Goal: Check status

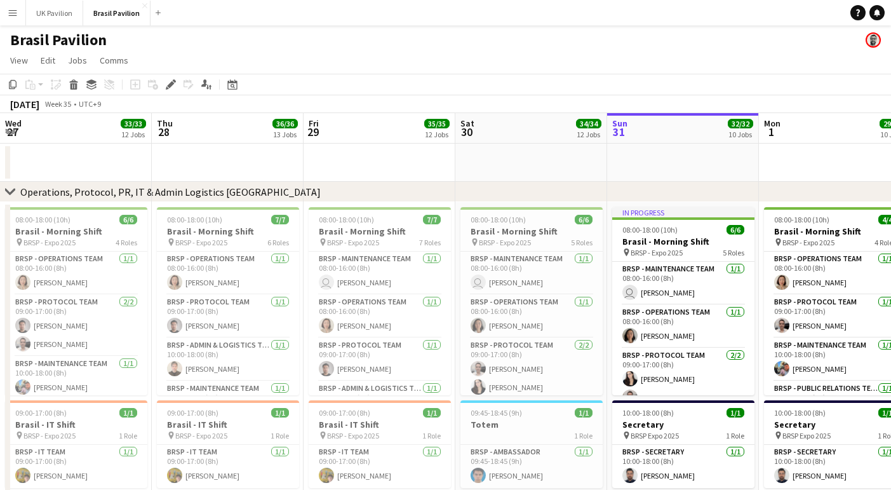
scroll to position [0, 309]
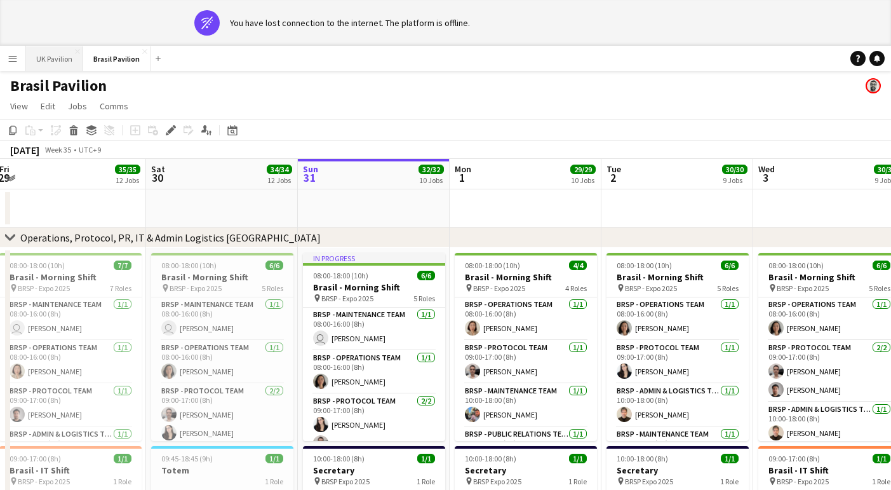
click at [60, 56] on button "UK Pavilion Close" at bounding box center [54, 58] width 57 height 25
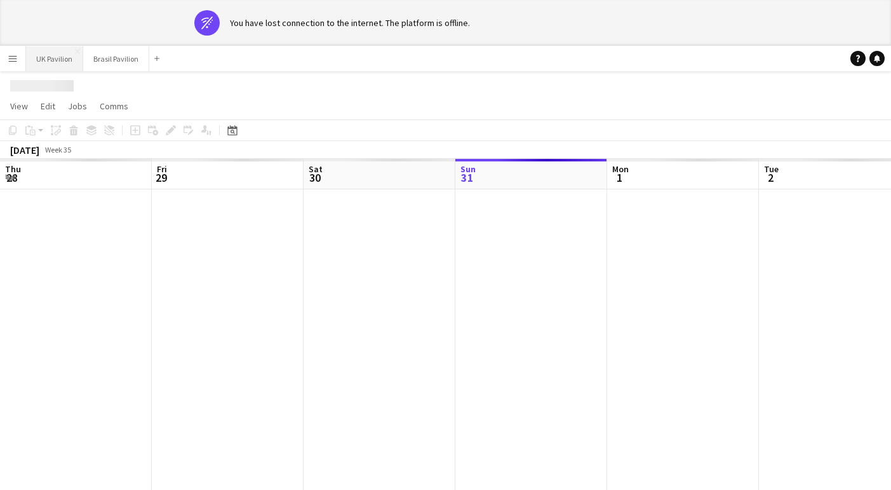
scroll to position [0, 304]
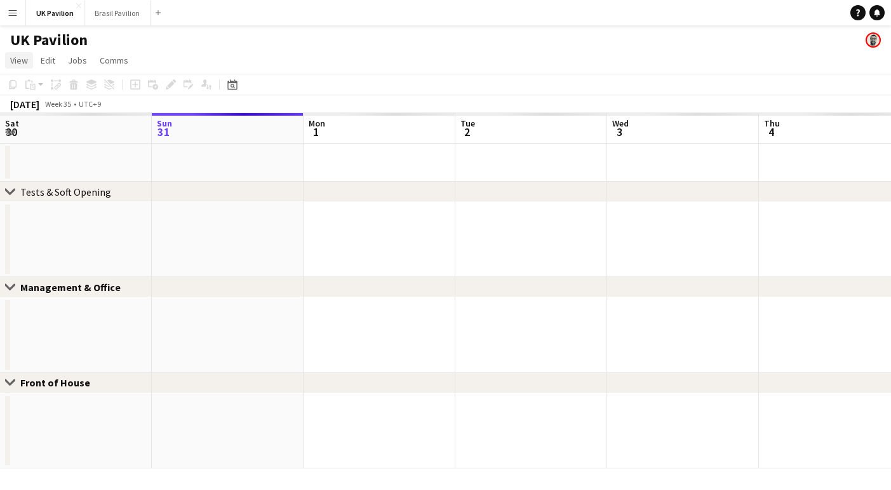
click at [14, 62] on span "View" at bounding box center [19, 60] width 18 height 11
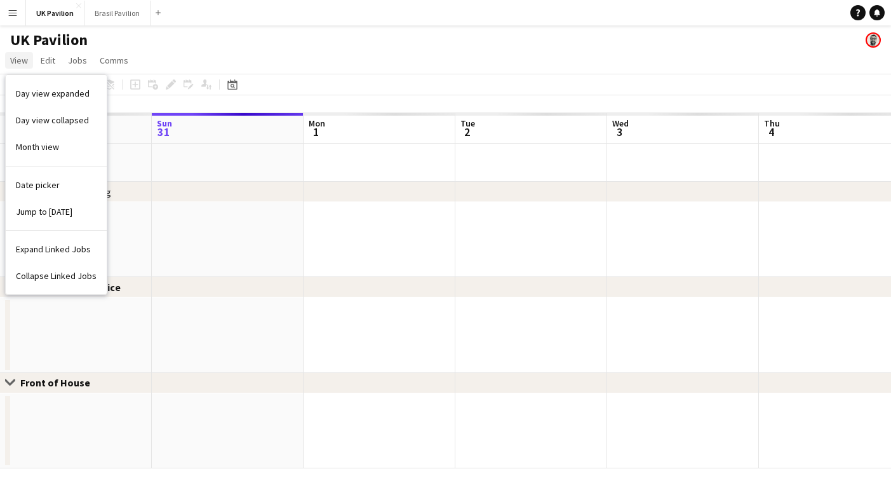
click at [14, 62] on span "View" at bounding box center [19, 60] width 18 height 11
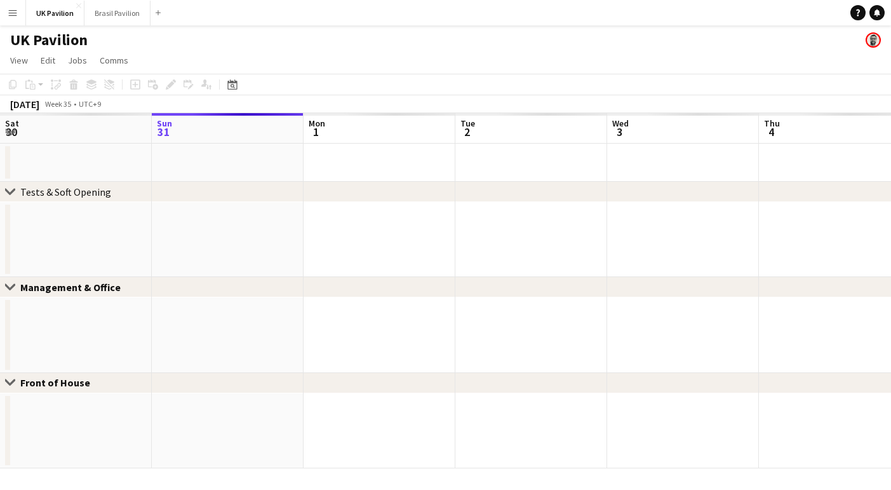
scroll to position [0, 0]
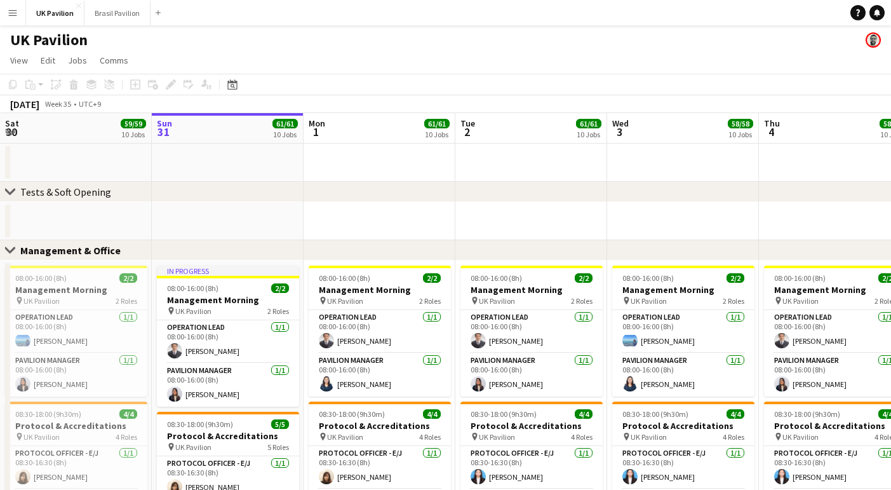
click at [13, 15] on app-icon "Menu" at bounding box center [13, 13] width 10 height 10
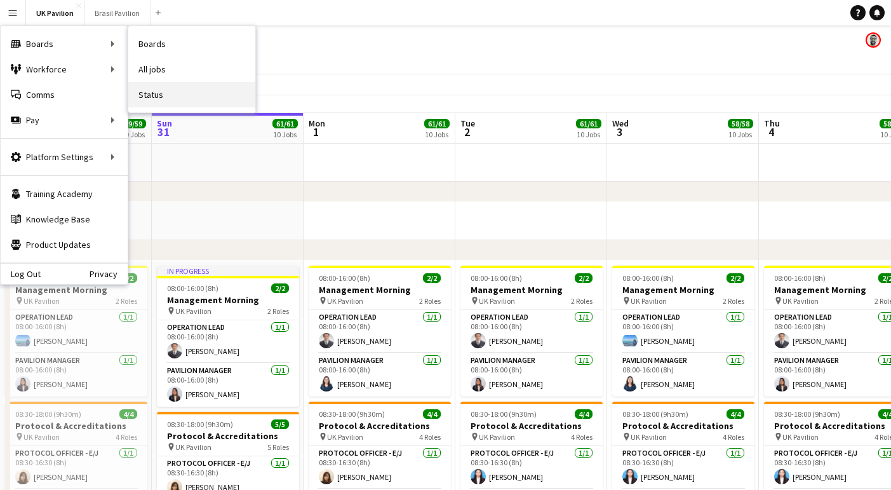
click at [151, 95] on link "Status" at bounding box center [191, 94] width 127 height 25
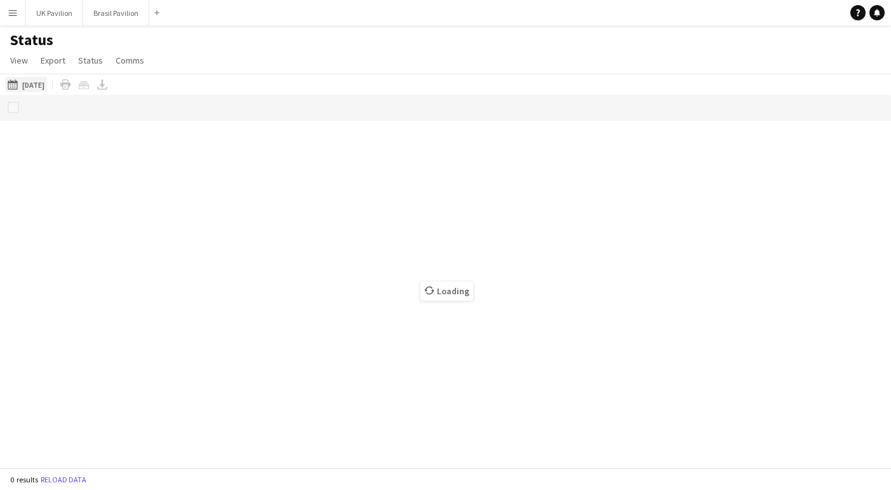
click at [47, 92] on button "[DATE] to [DATE] [DATE]" at bounding box center [26, 84] width 42 height 15
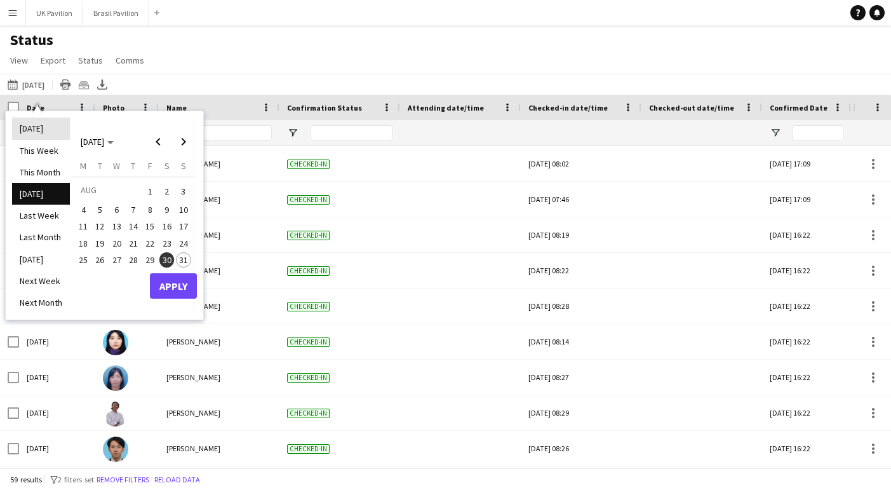
click at [39, 125] on li "[DATE]" at bounding box center [41, 129] width 58 height 22
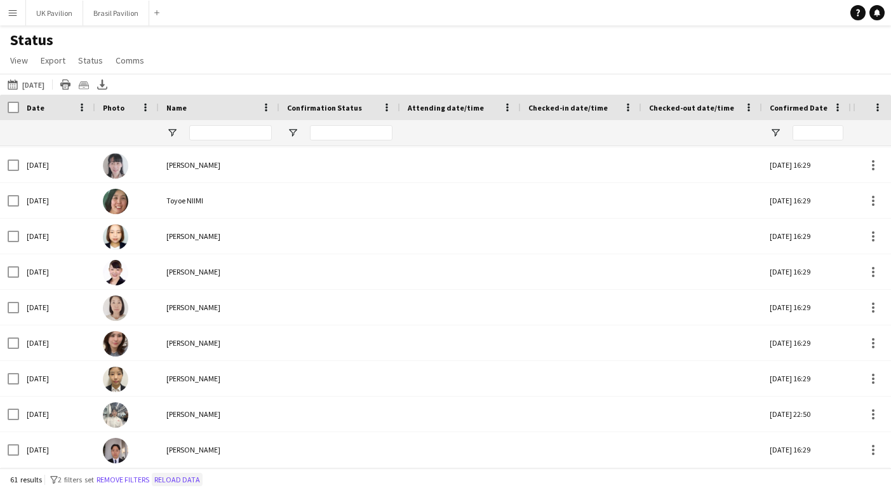
click at [203, 480] on button "Reload data" at bounding box center [177, 480] width 51 height 14
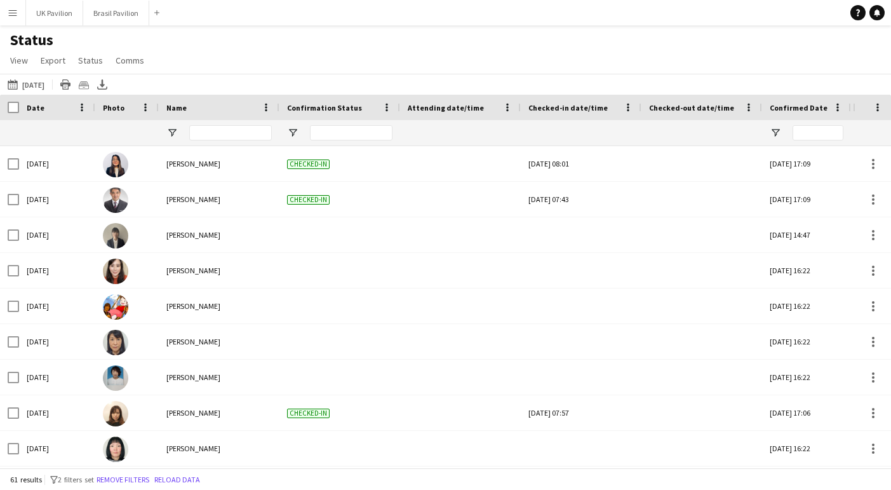
click at [15, 10] on app-icon "Menu" at bounding box center [13, 13] width 10 height 10
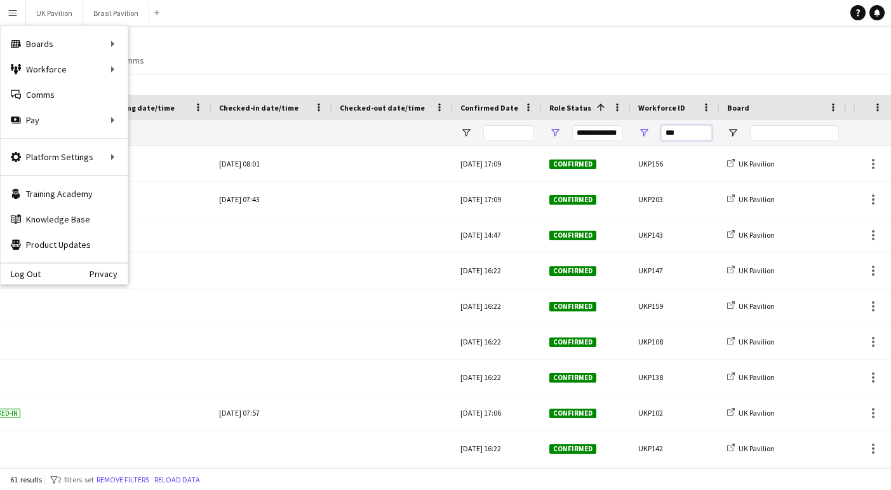
click at [687, 139] on input "***" at bounding box center [686, 132] width 51 height 15
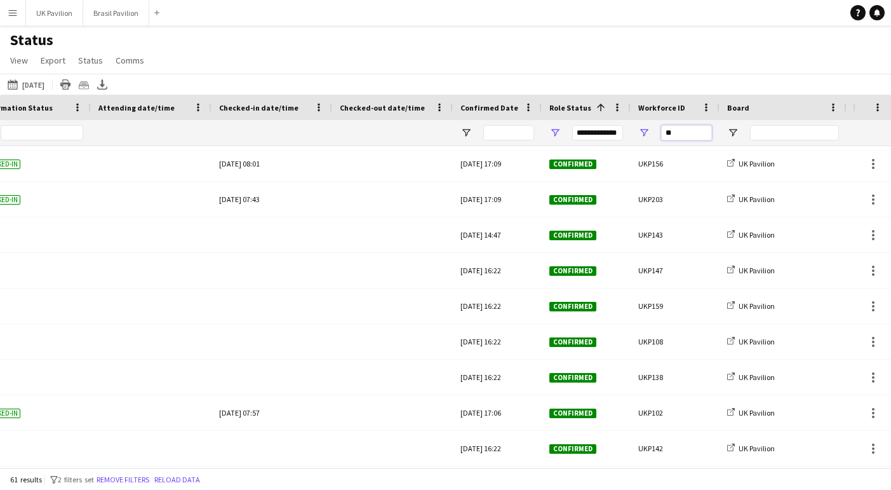
type input "*"
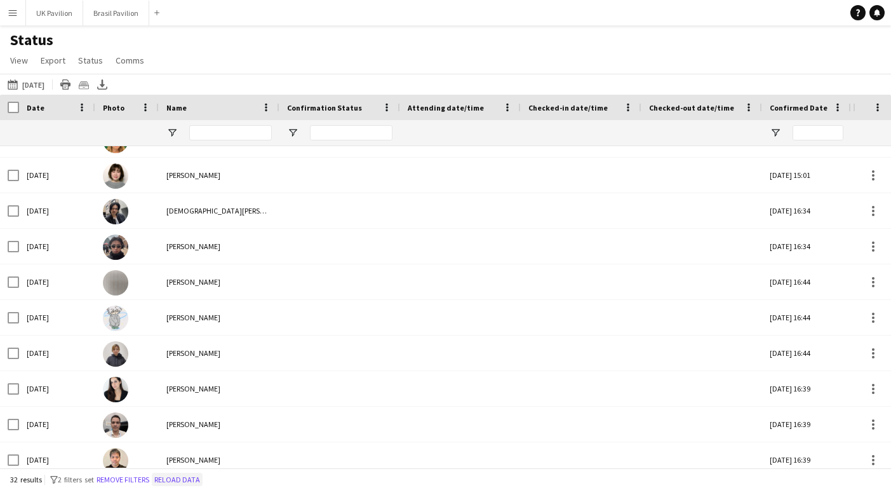
click at [203, 479] on button "Reload data" at bounding box center [177, 480] width 51 height 14
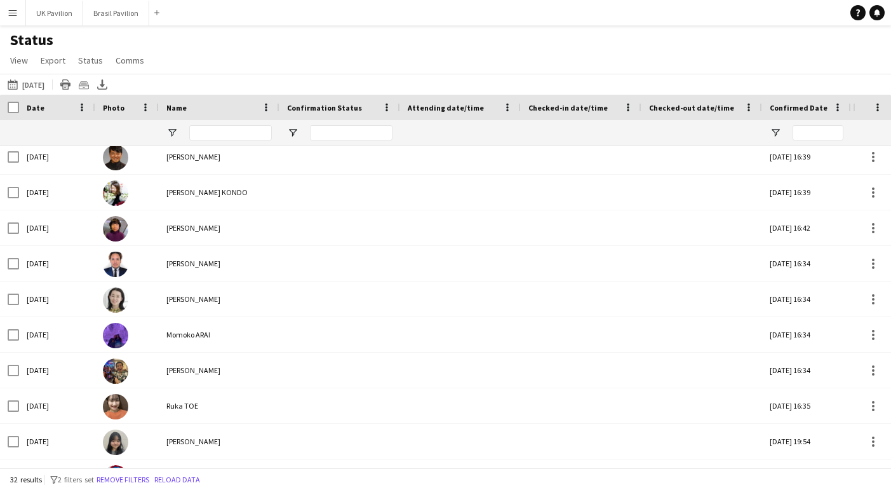
scroll to position [551, 0]
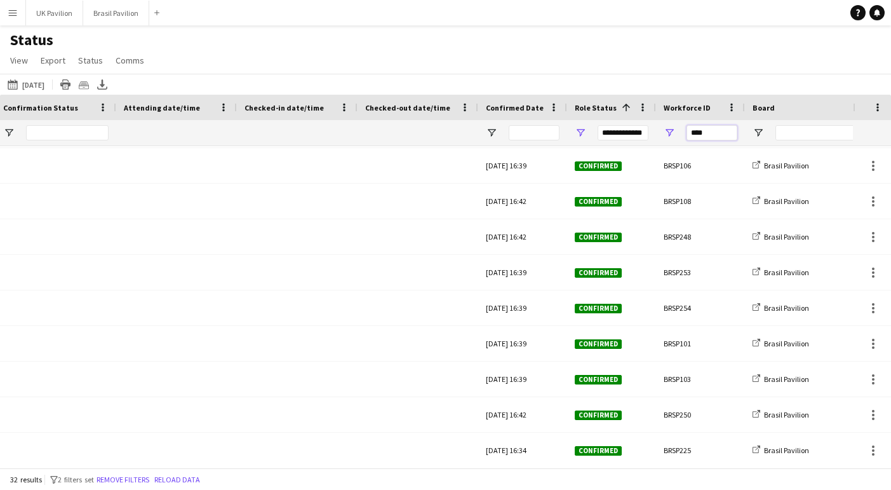
click at [718, 140] on input "****" at bounding box center [712, 132] width 51 height 15
type input "*"
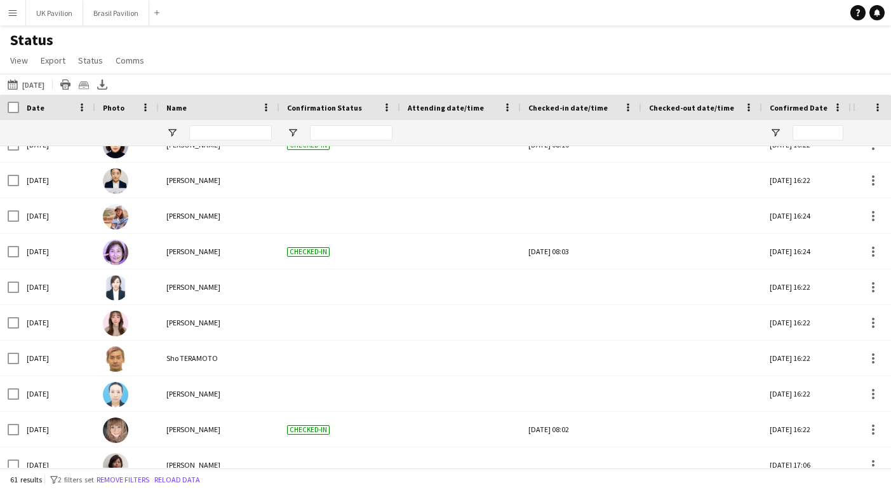
scroll to position [588, 0]
type input "***"
click at [203, 477] on button "Reload data" at bounding box center [177, 480] width 51 height 14
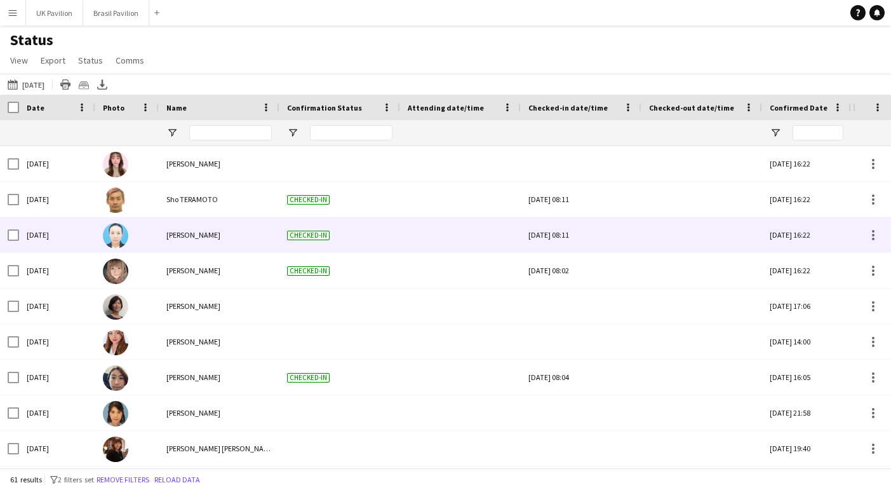
scroll to position [760, 0]
